Goal: Information Seeking & Learning: Learn about a topic

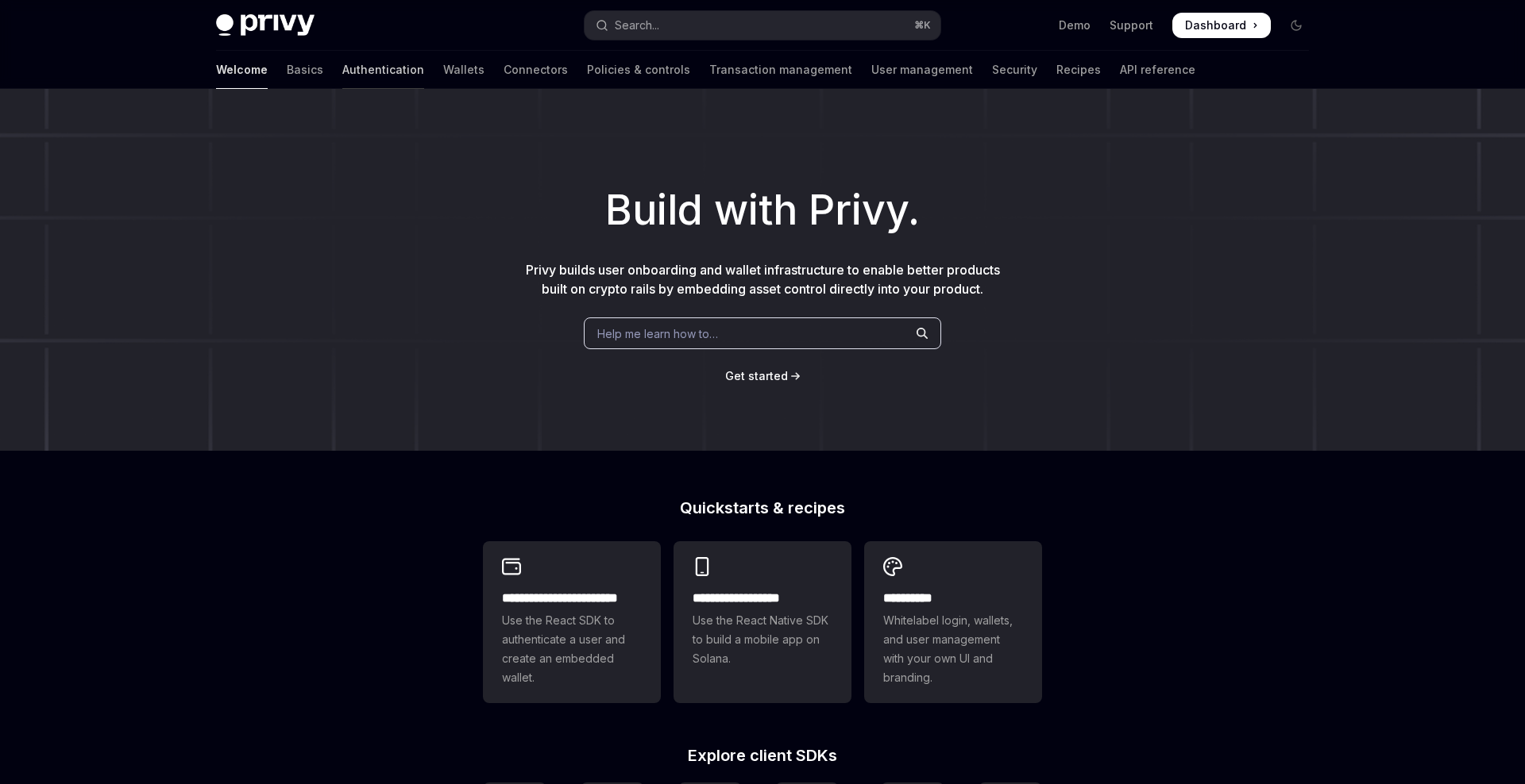
click at [342, 65] on link "Authentication" at bounding box center [383, 70] width 82 height 38
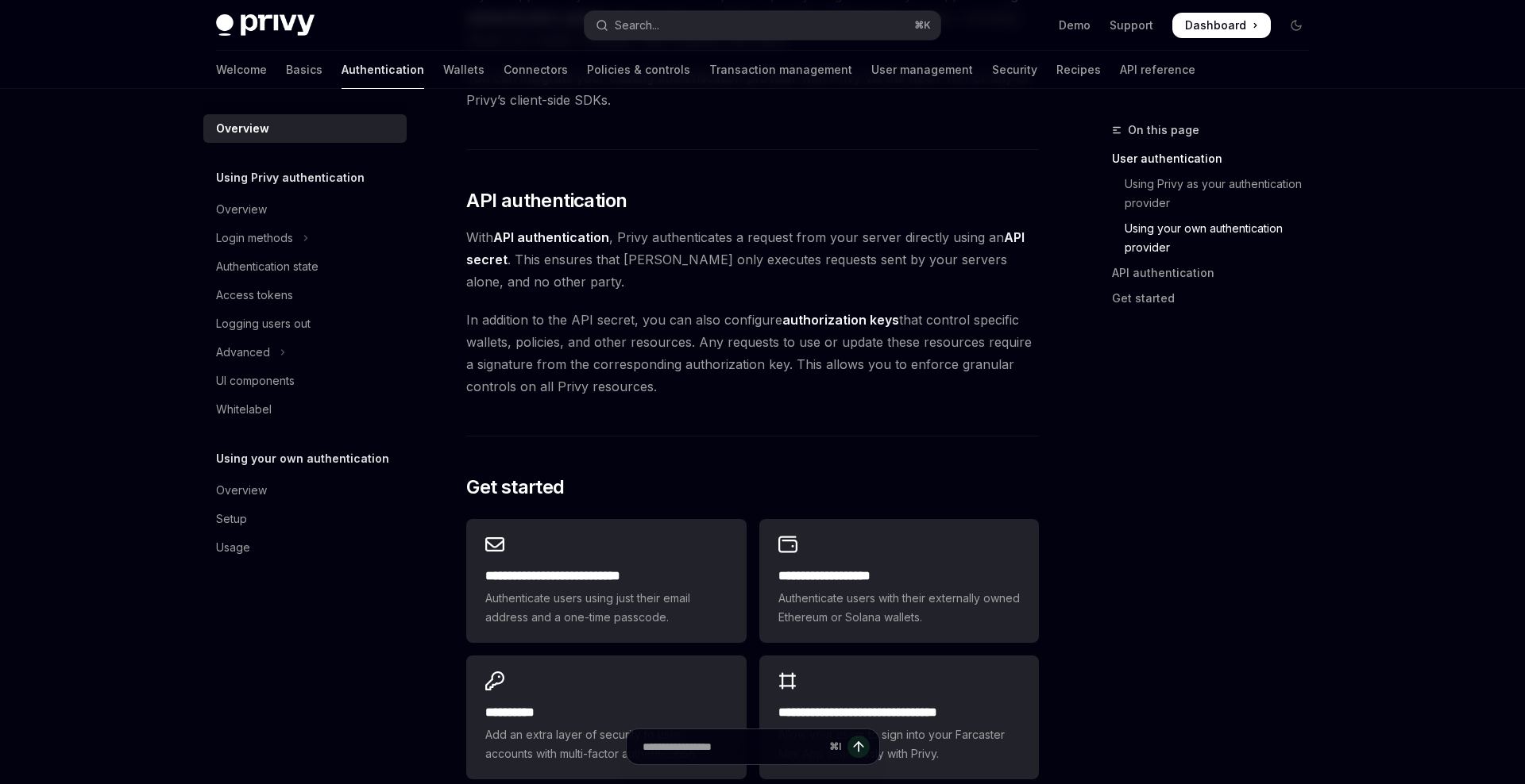
scroll to position [1067, 0]
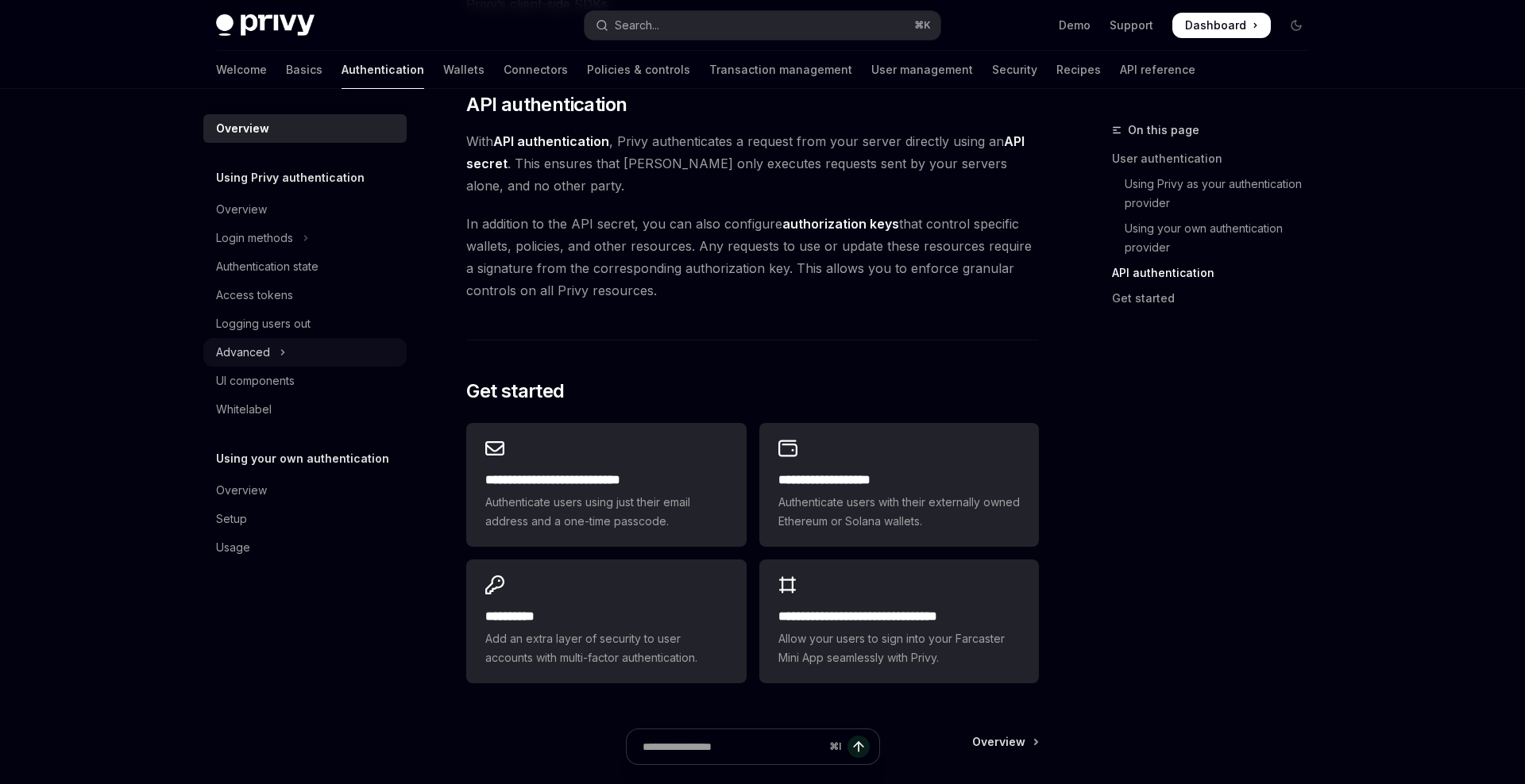
click at [250, 359] on div "Advanced" at bounding box center [243, 352] width 54 height 19
click at [250, 360] on div "Advanced" at bounding box center [243, 352] width 54 height 19
click at [443, 69] on link "Wallets" at bounding box center [464, 70] width 41 height 38
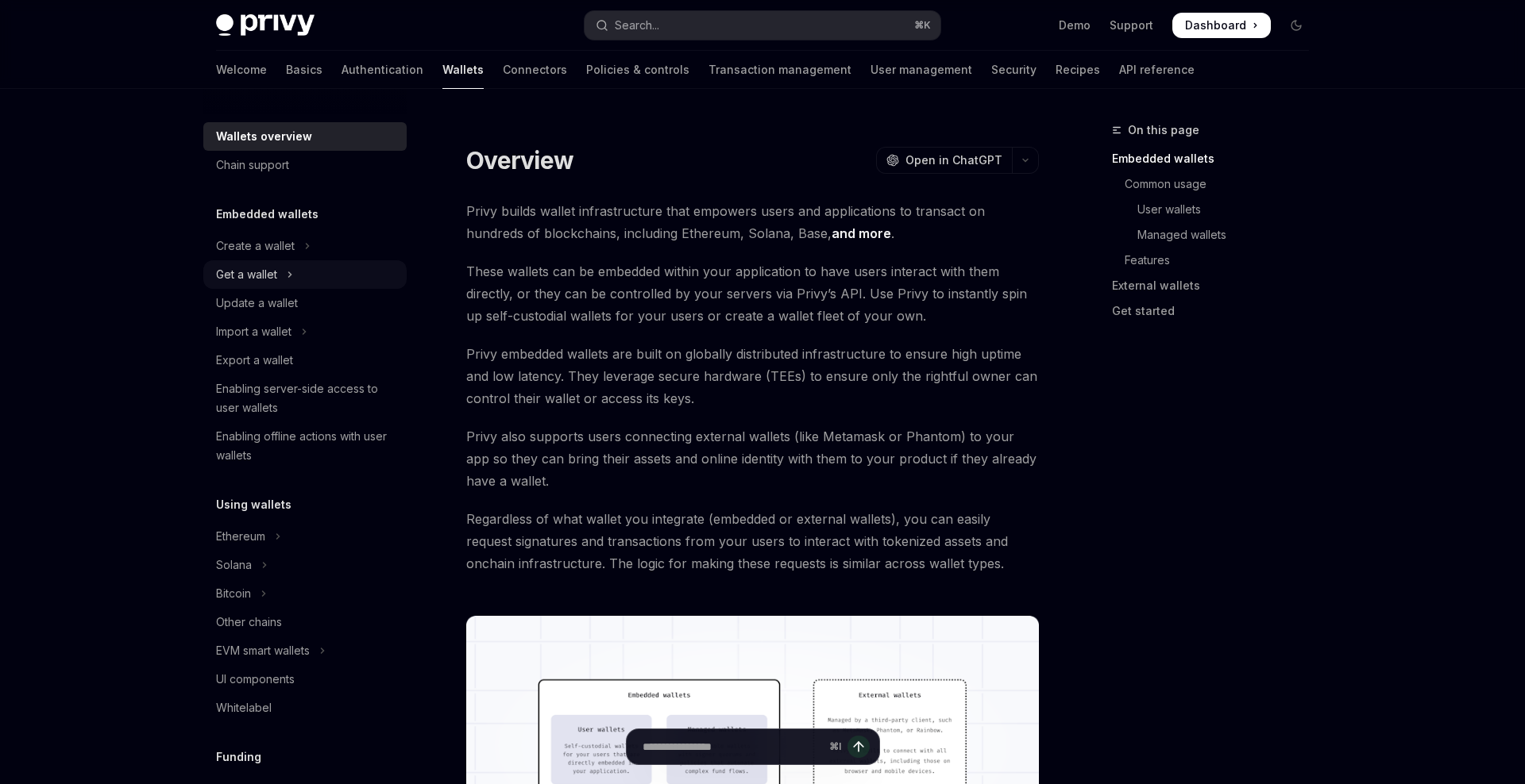
click at [255, 276] on div "Get a wallet" at bounding box center [246, 274] width 61 height 19
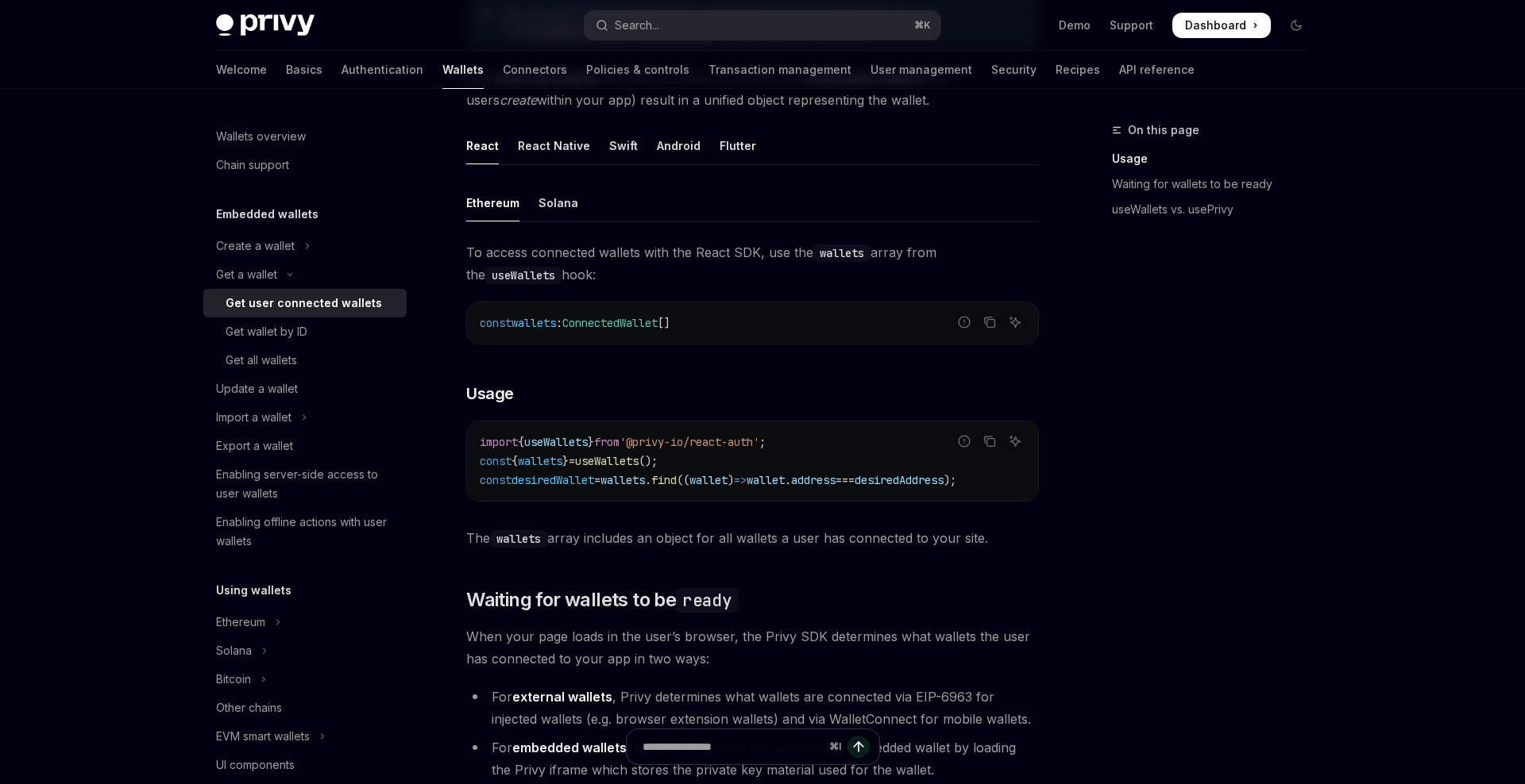
scroll to position [441, 0]
click at [1119, 75] on link "API reference" at bounding box center [1157, 70] width 76 height 38
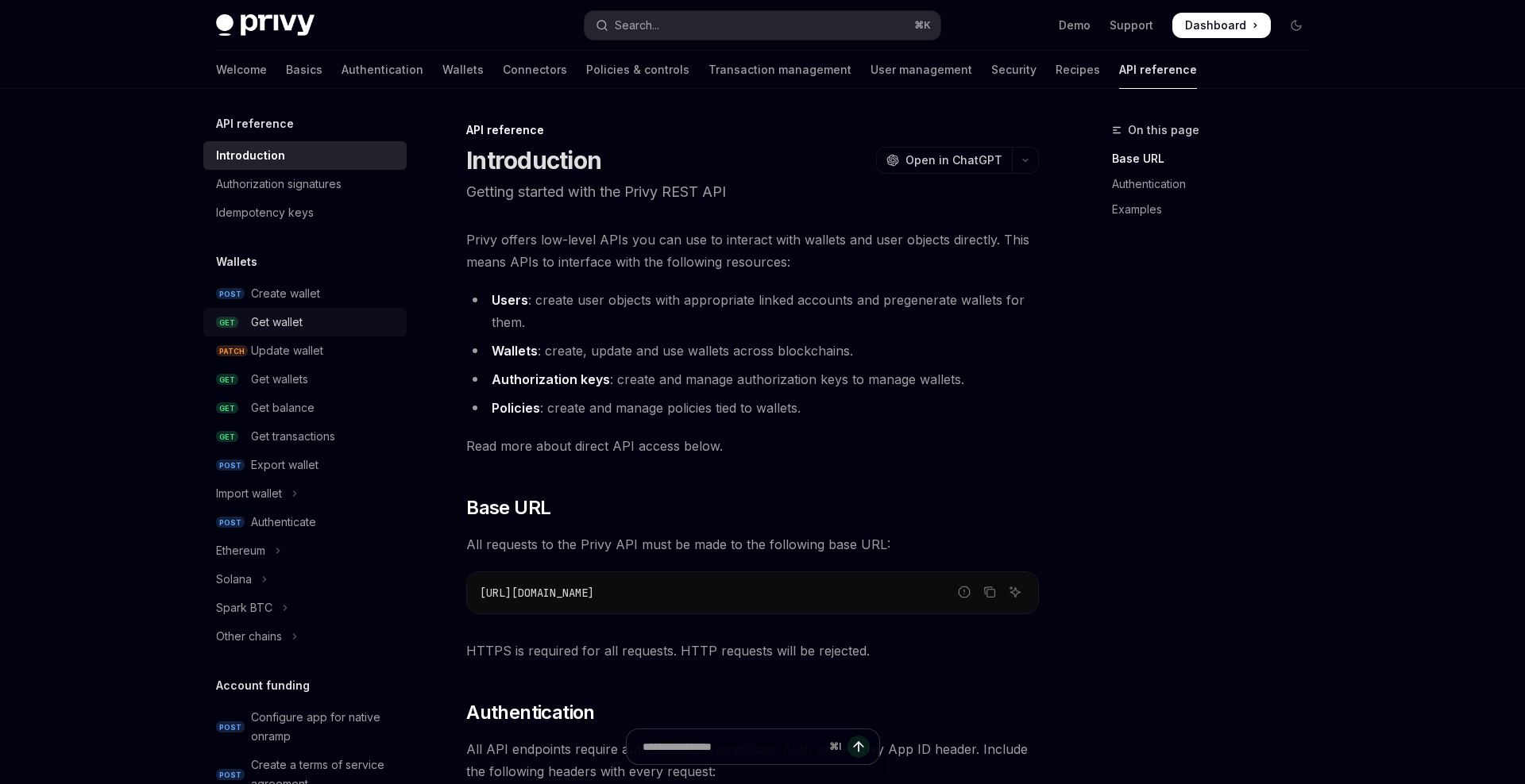
click at [319, 318] on div "Get wallet" at bounding box center [324, 322] width 146 height 19
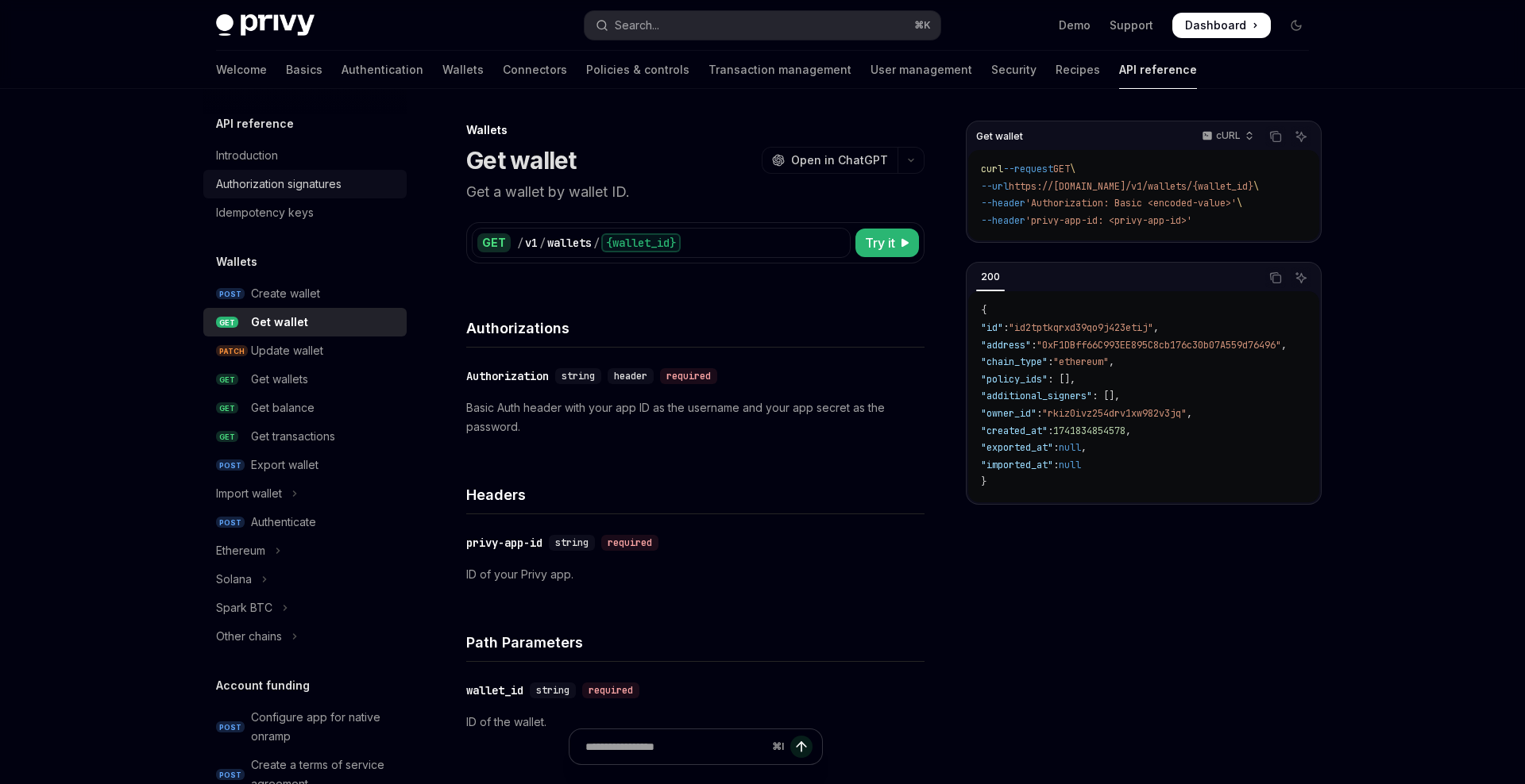
click at [255, 178] on div "Authorization signatures" at bounding box center [279, 184] width 126 height 19
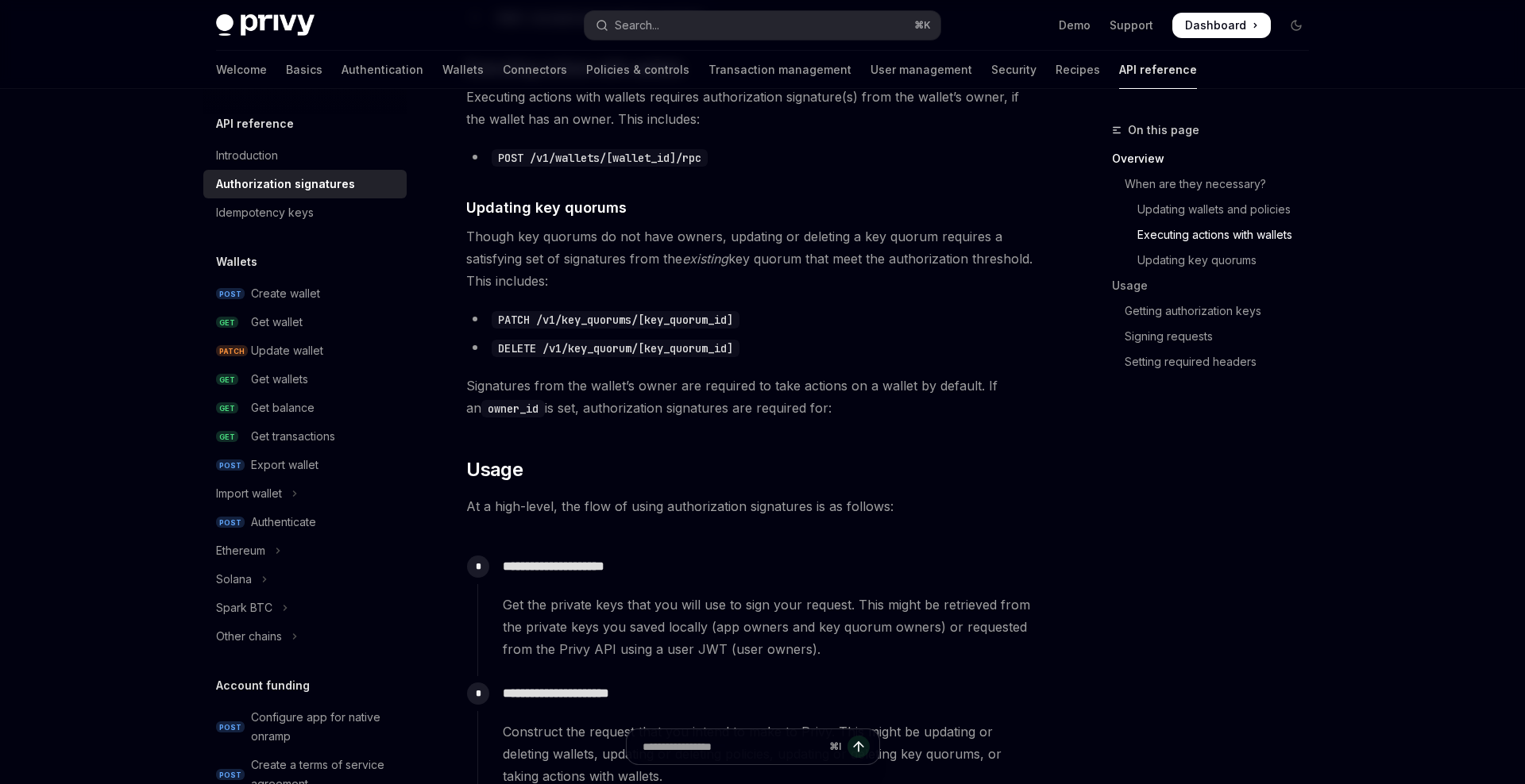
scroll to position [1062, 0]
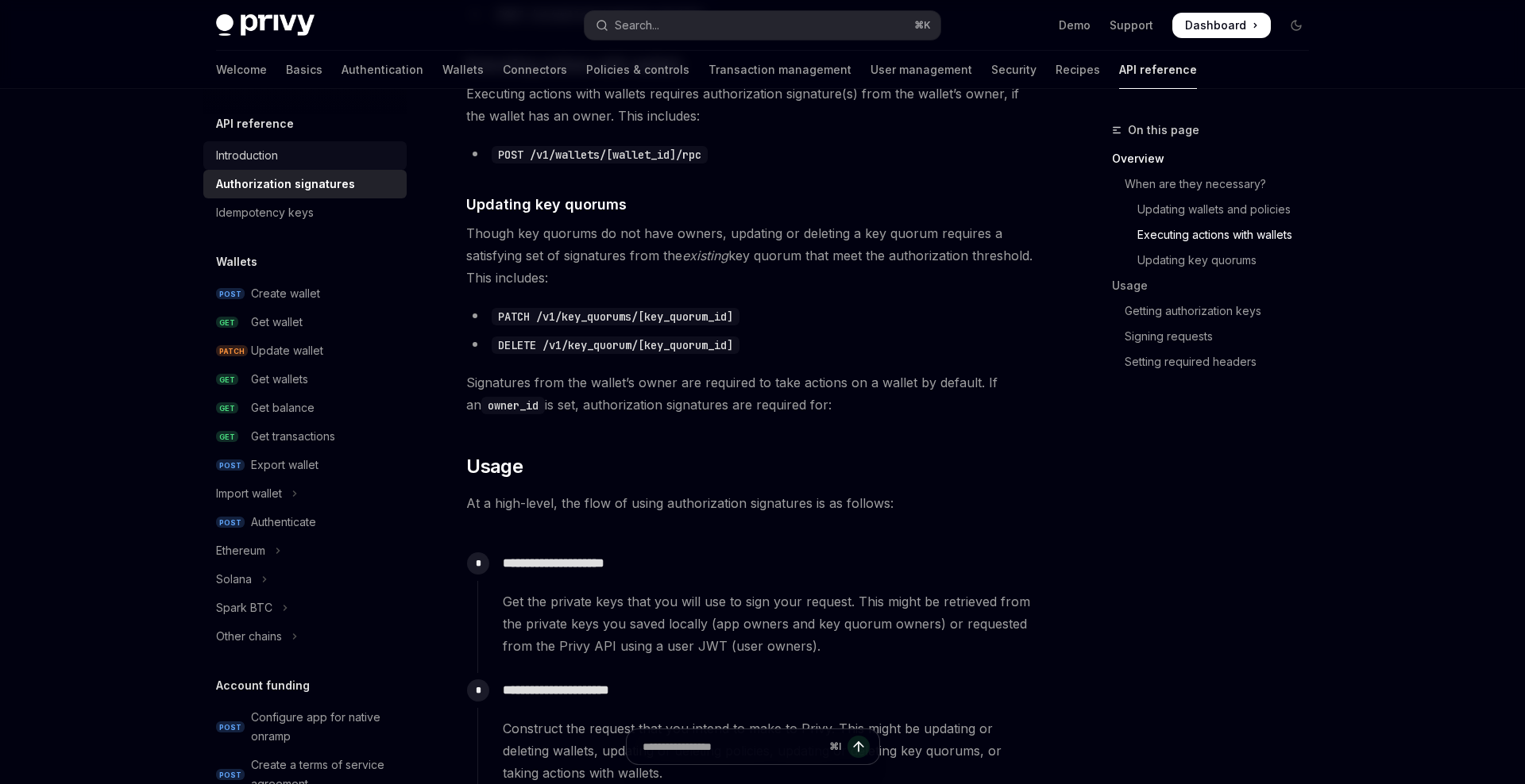
click at [235, 146] on link "Introduction" at bounding box center [304, 155] width 203 height 28
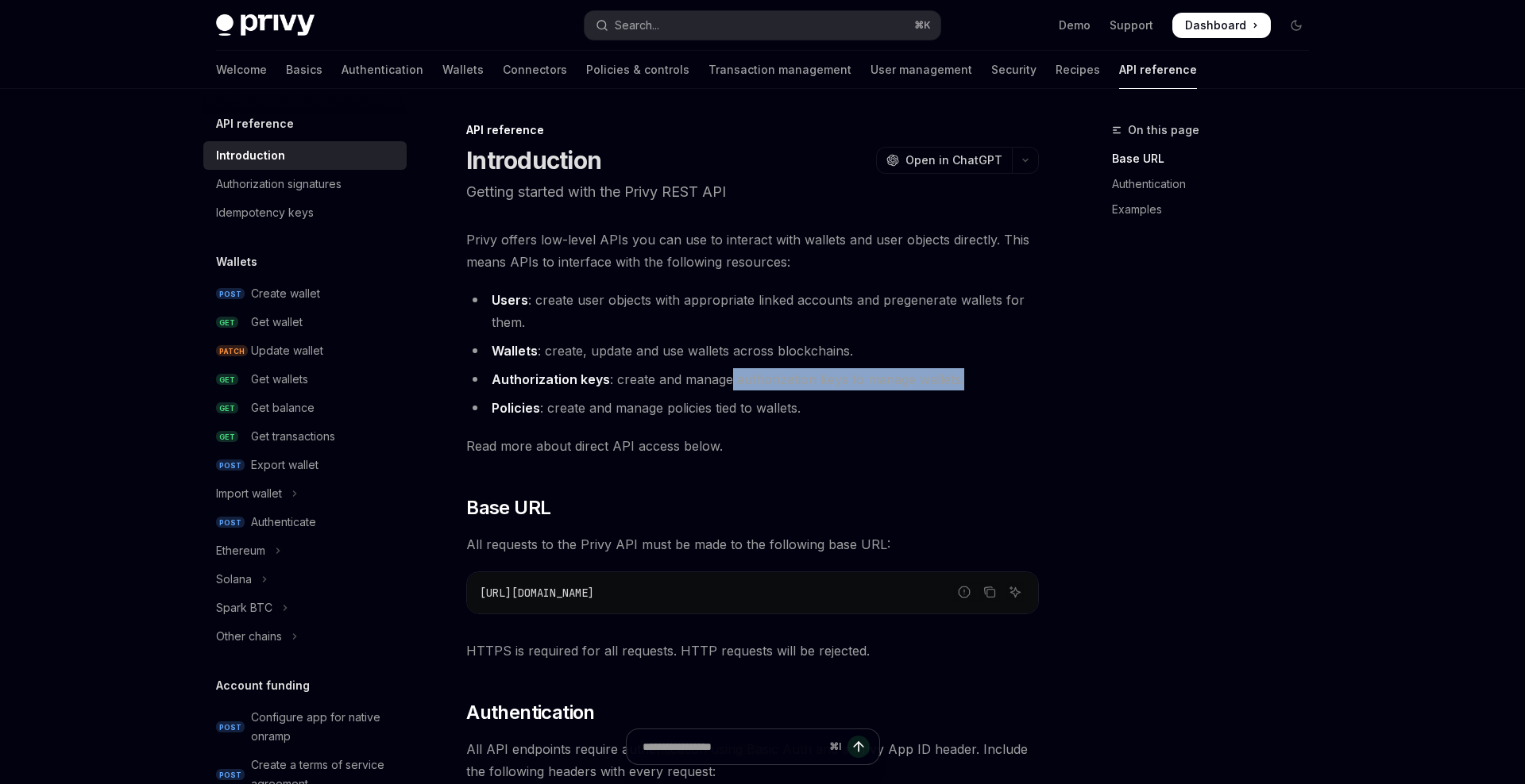
drag, startPoint x: 731, startPoint y: 383, endPoint x: 957, endPoint y: 371, distance: 226.3
click at [957, 371] on li "Authorization keys : create and manage authorization keys to manage wallets." at bounding box center [753, 379] width 573 height 22
click at [900, 436] on span "Read more about direct API access below." at bounding box center [753, 446] width 573 height 22
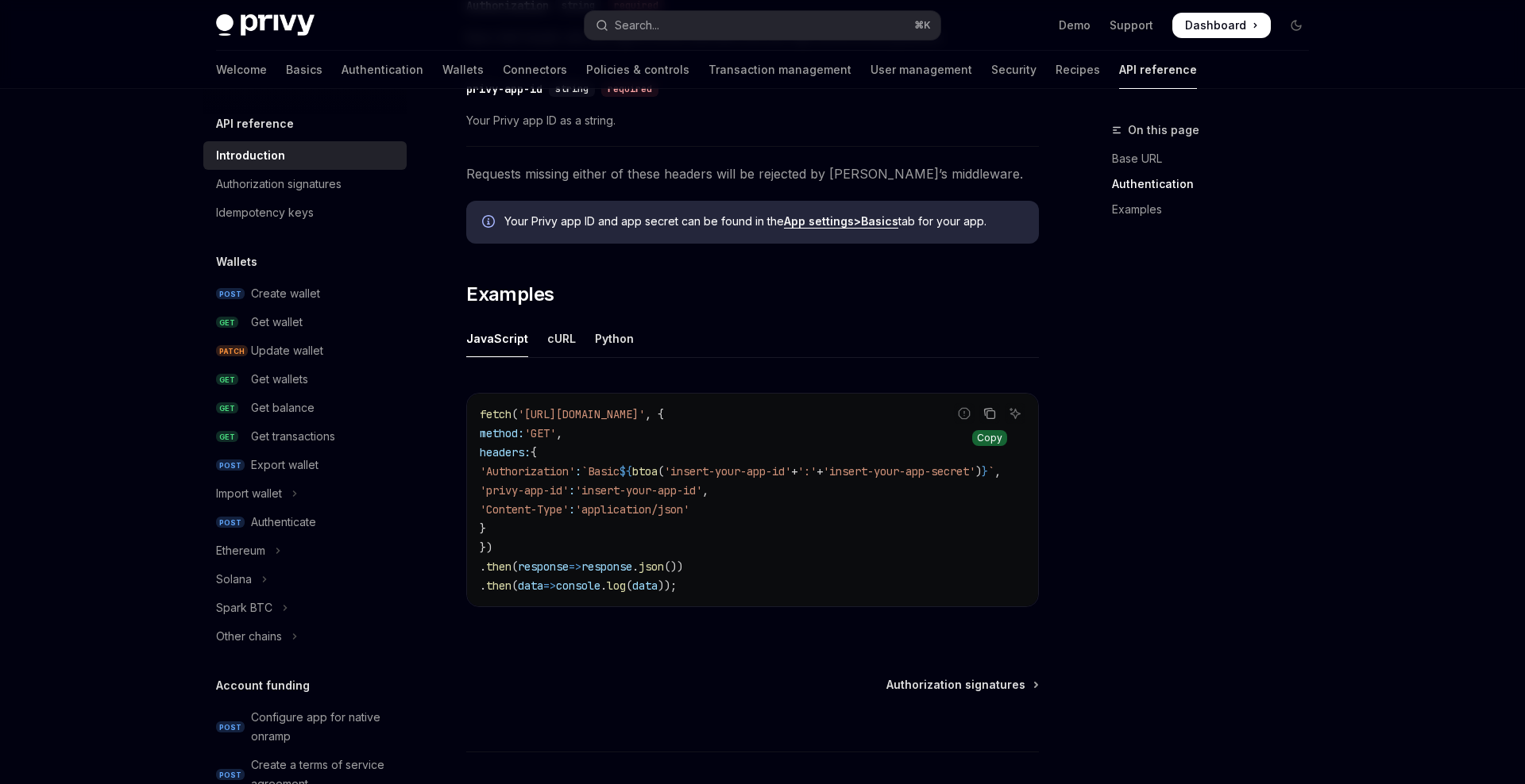
click at [988, 411] on icon "Copy the contents from the code block" at bounding box center [991, 414] width 8 height 8
click at [243, 558] on div "Ethereum" at bounding box center [240, 551] width 49 height 19
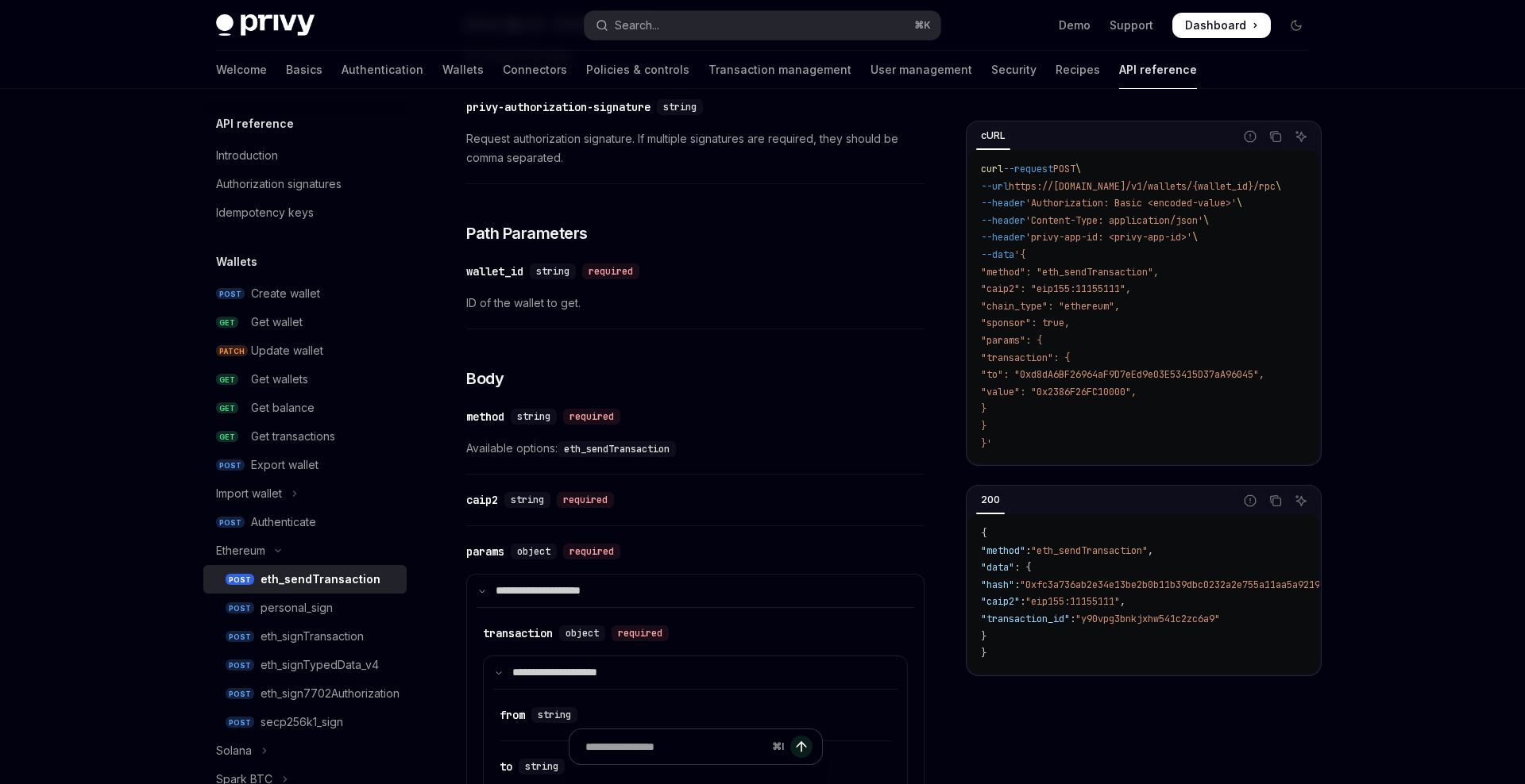
scroll to position [443, 0]
click at [274, 371] on div "Get wallets" at bounding box center [280, 379] width 57 height 19
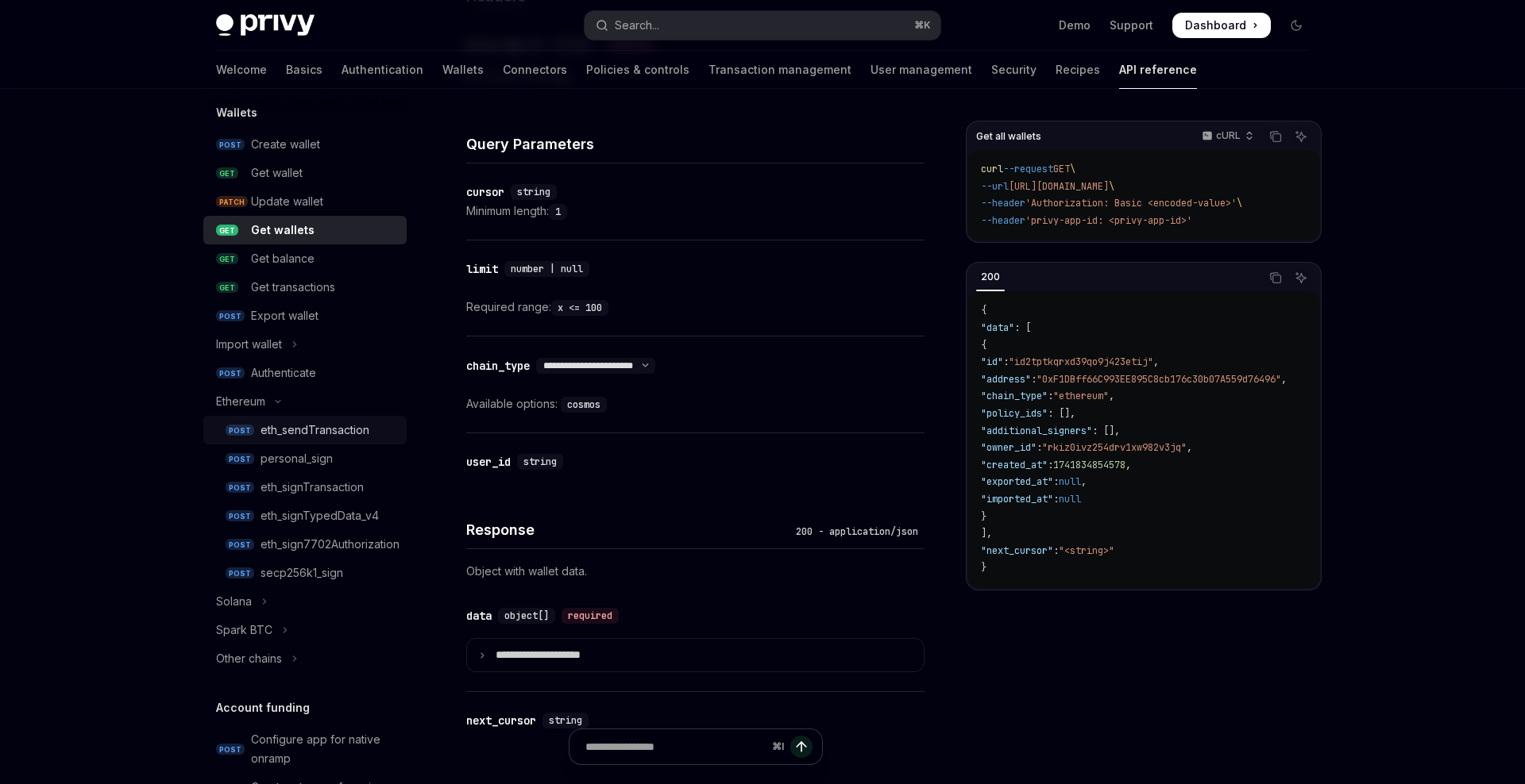
scroll to position [170, 0]
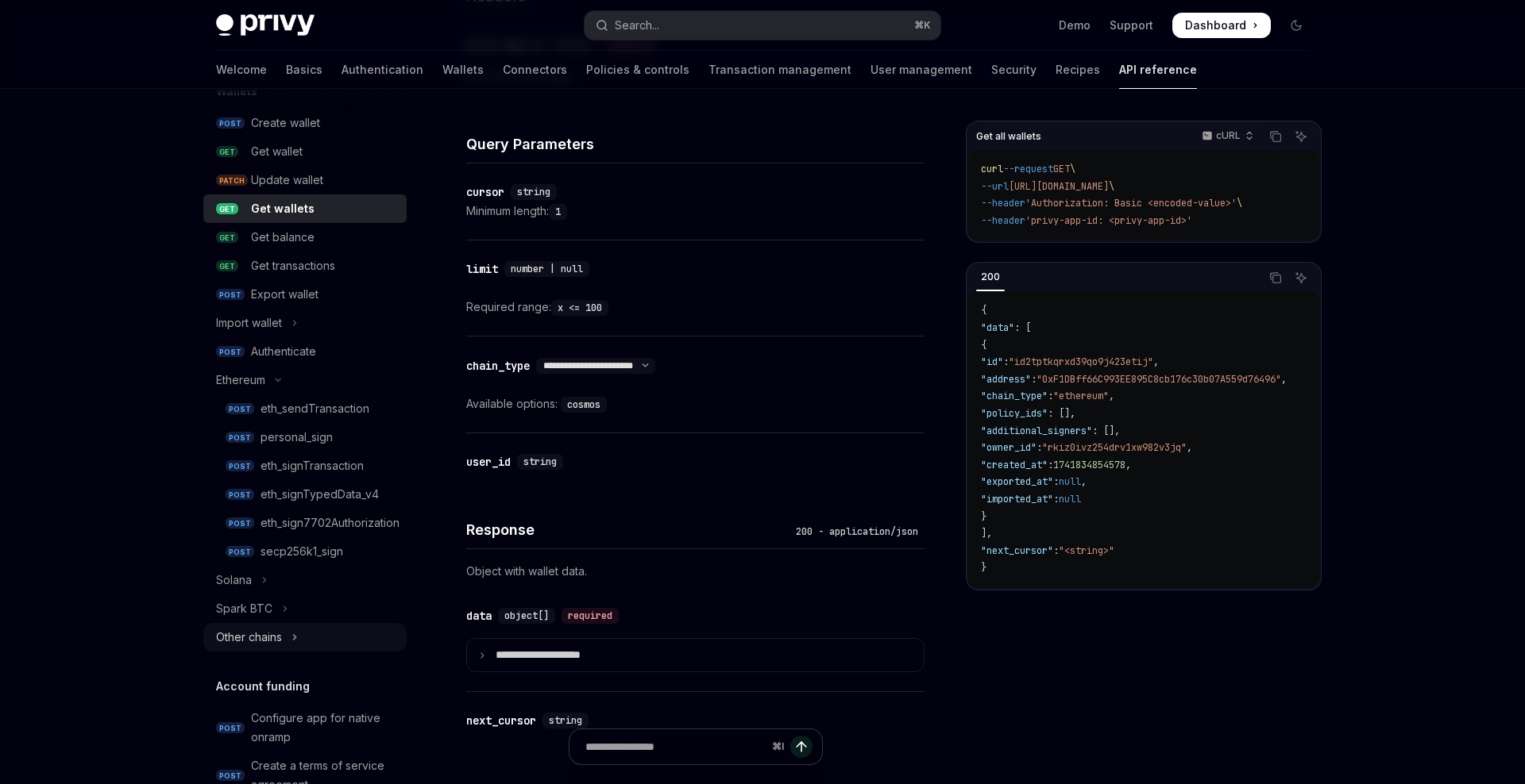
click at [262, 645] on div "Other chains" at bounding box center [249, 637] width 66 height 19
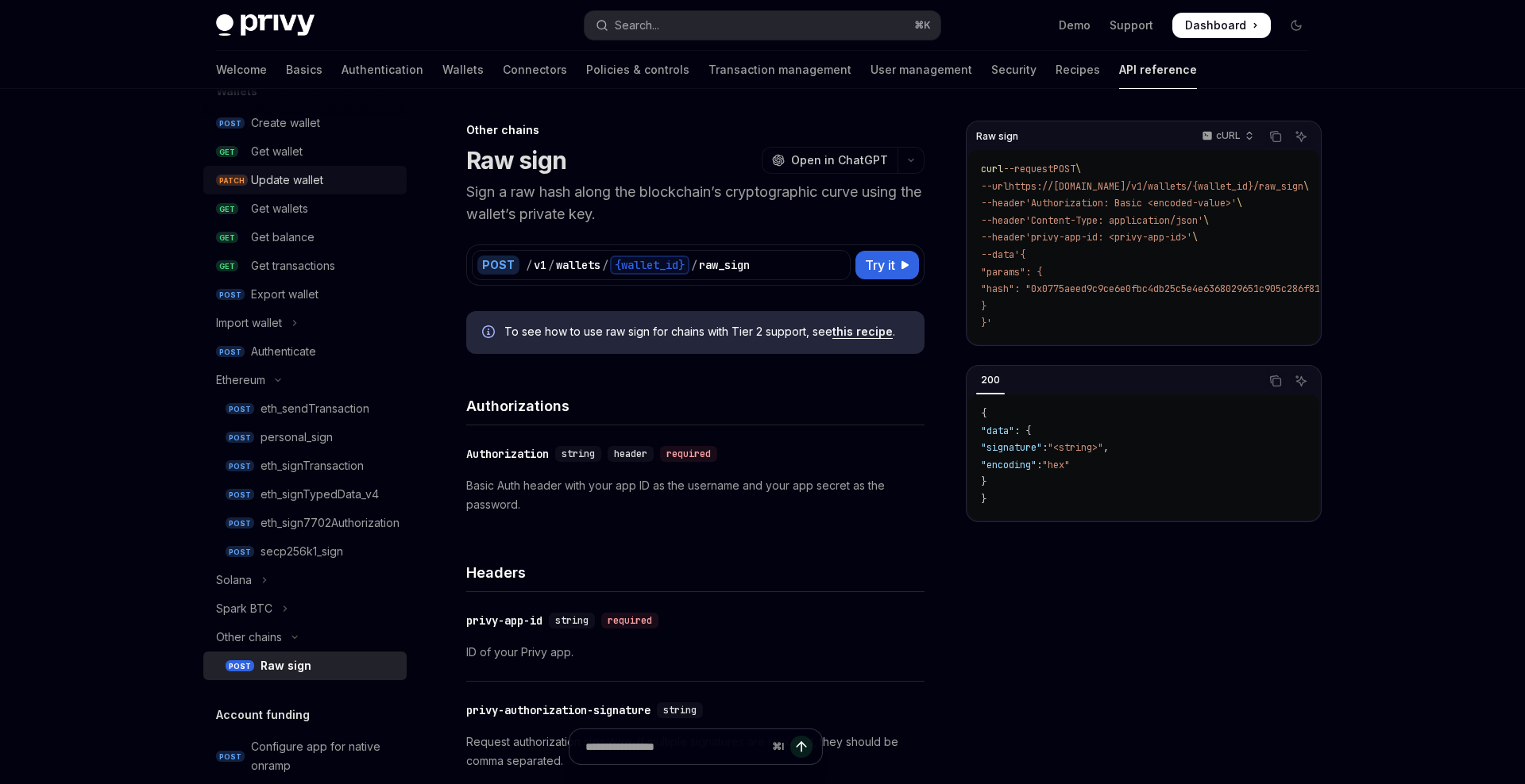
click at [352, 185] on div "Update wallet" at bounding box center [324, 180] width 146 height 19
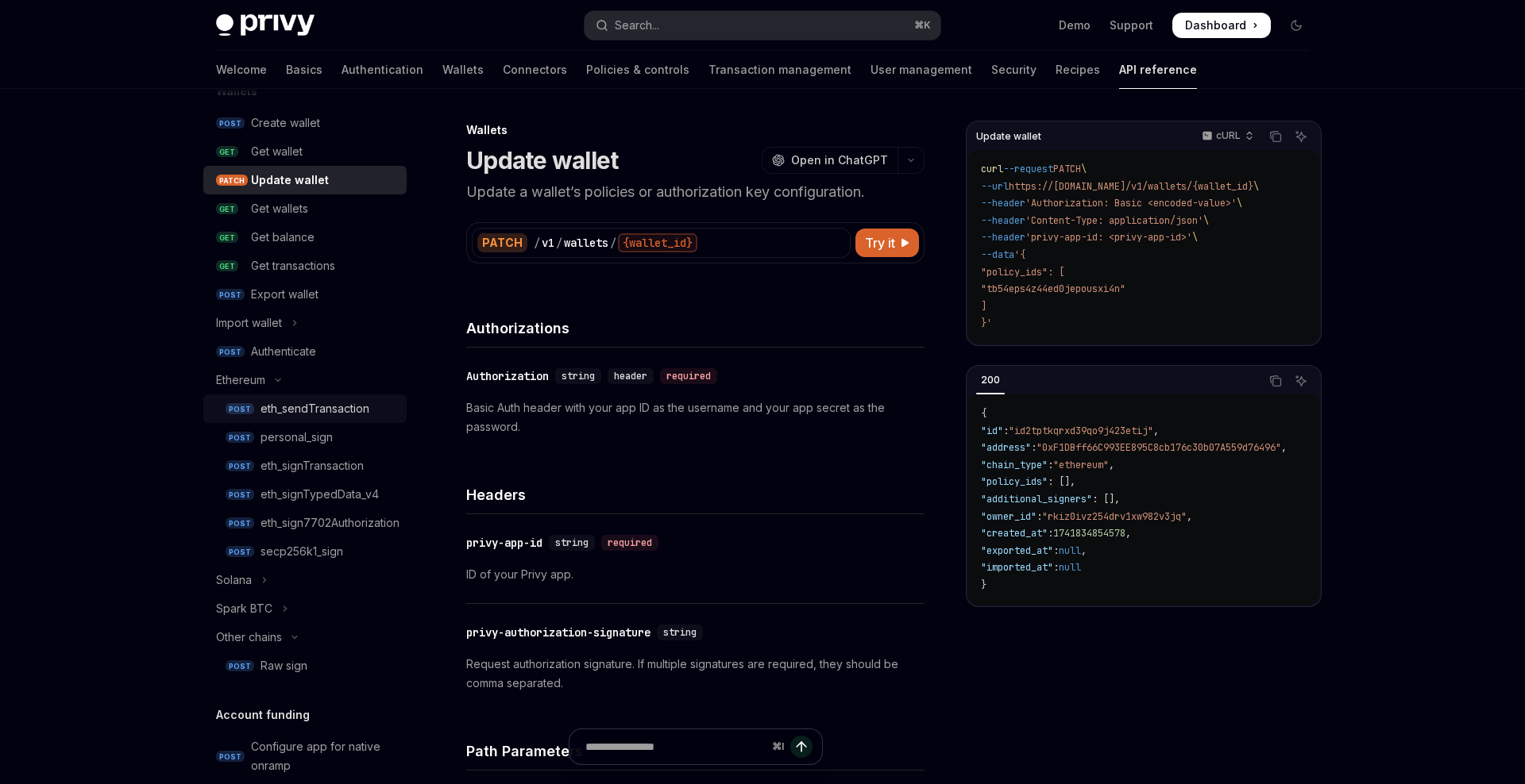
click at [332, 410] on div "eth_sendTransaction" at bounding box center [315, 408] width 108 height 19
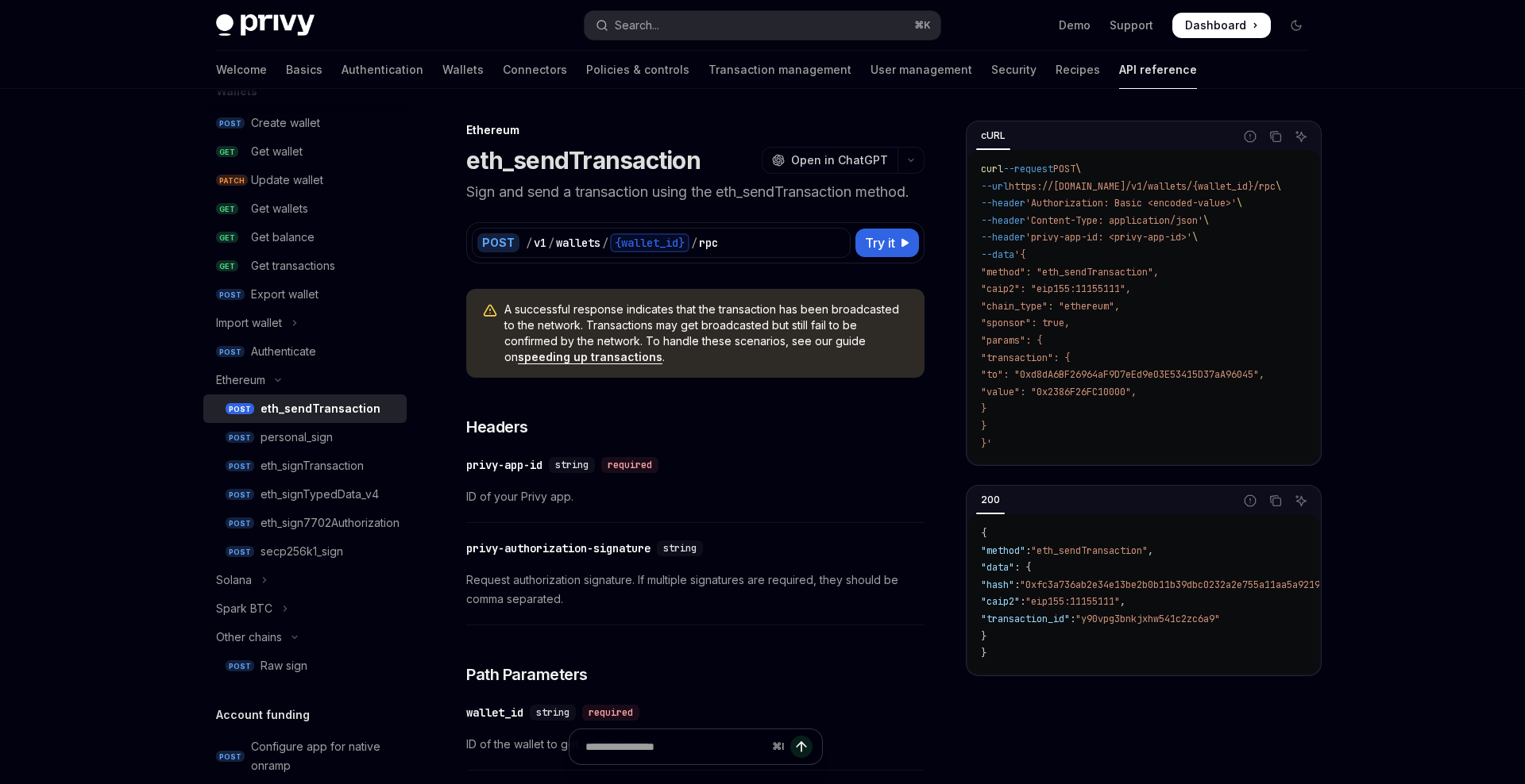
type textarea "*"
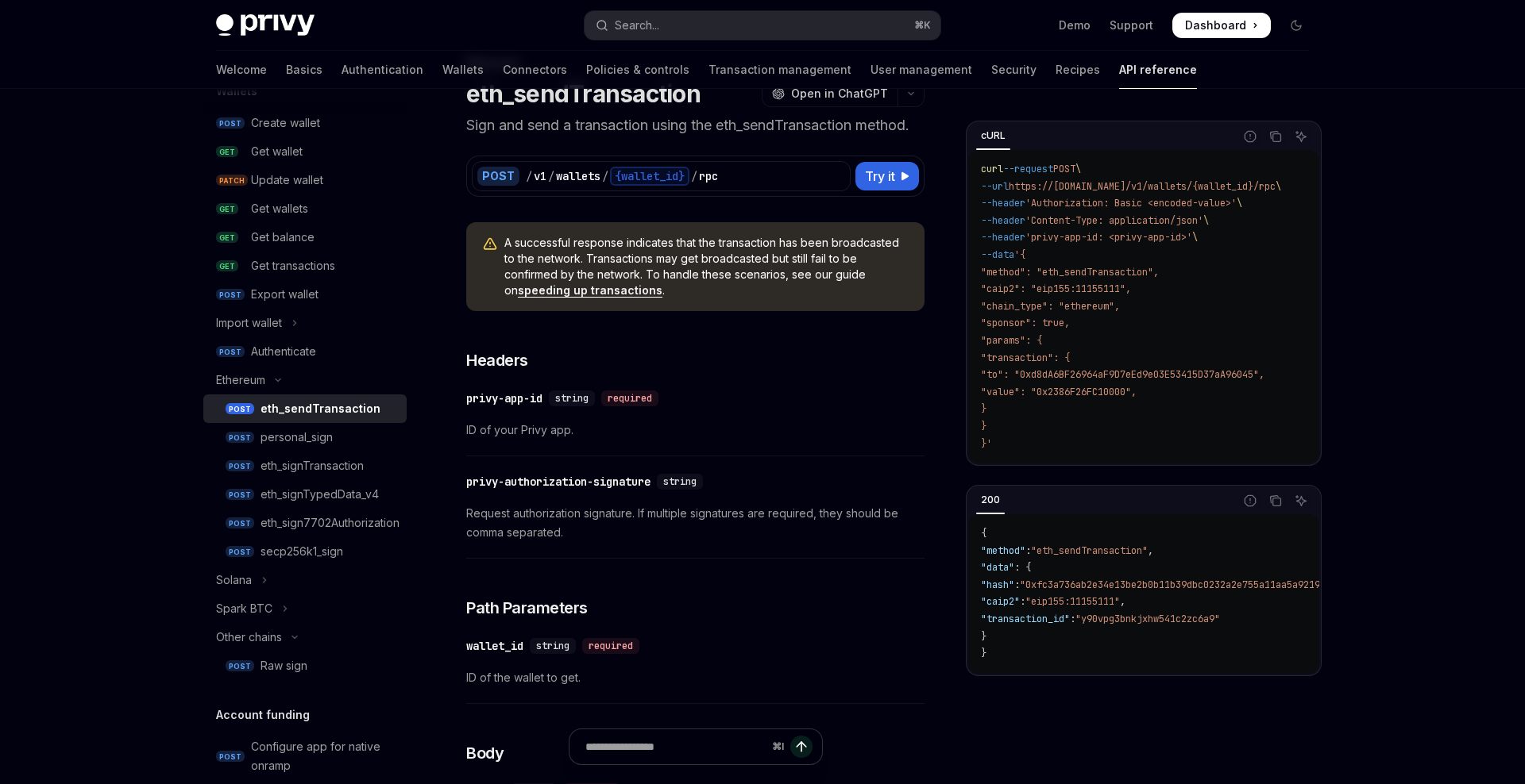
scroll to position [70, 0]
